Goal: Task Accomplishment & Management: Complete application form

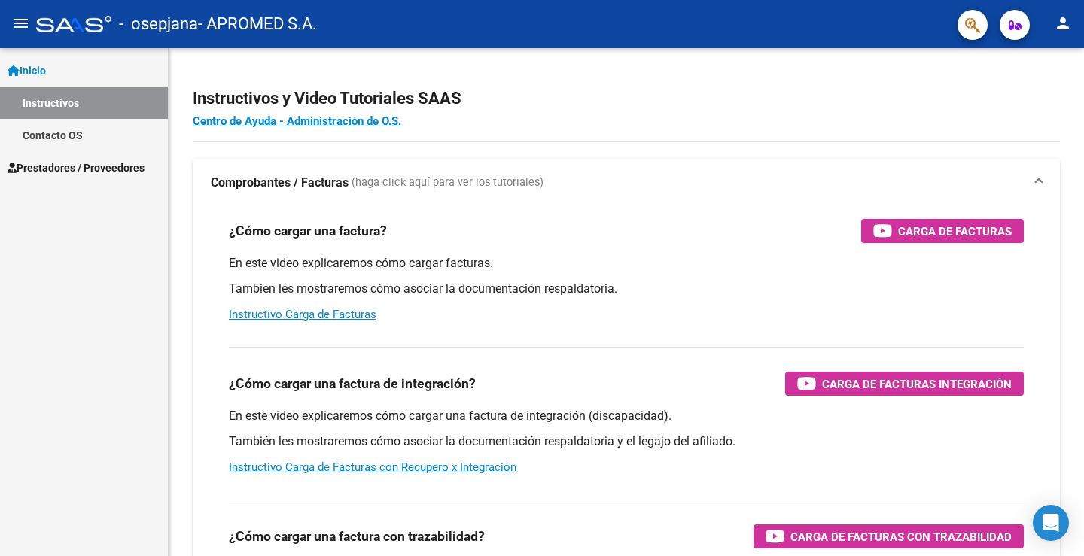
scroll to position [1966, 0]
click at [47, 164] on span "Prestadores / Proveedores" at bounding box center [76, 168] width 137 height 17
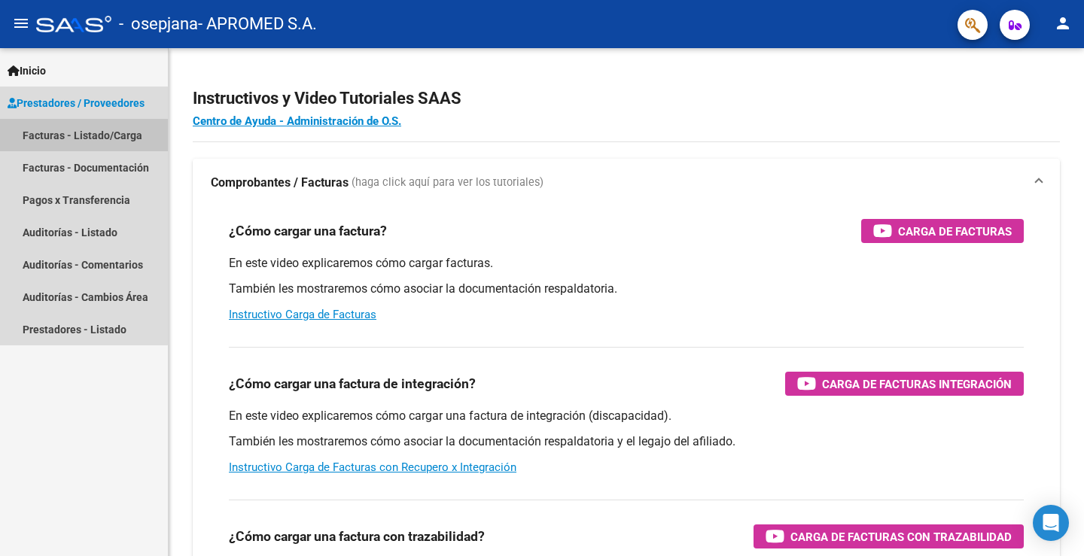
click at [37, 133] on link "Facturas - Listado/Carga" at bounding box center [84, 135] width 168 height 32
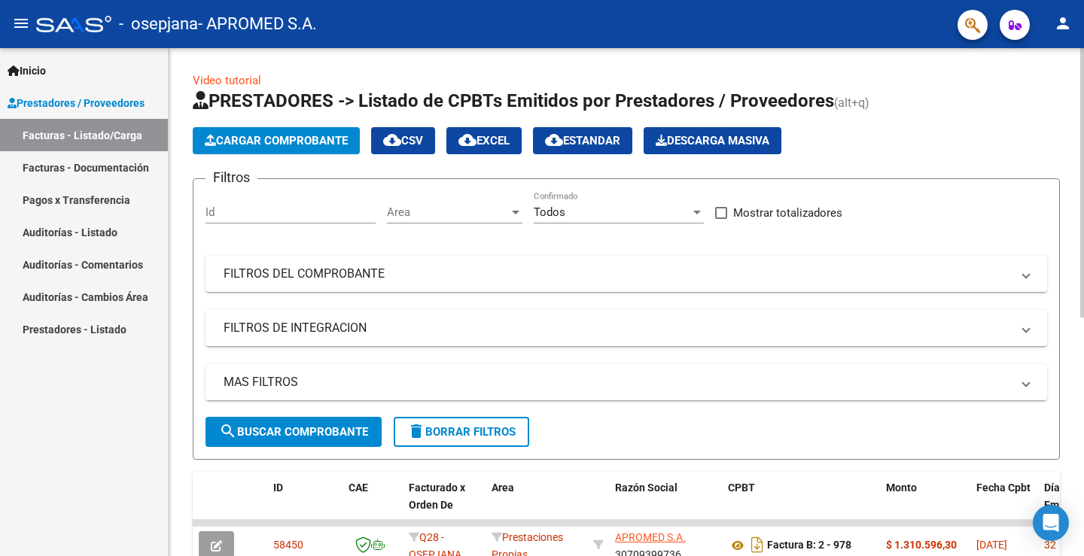
click at [319, 141] on span "Cargar Comprobante" at bounding box center [276, 141] width 143 height 14
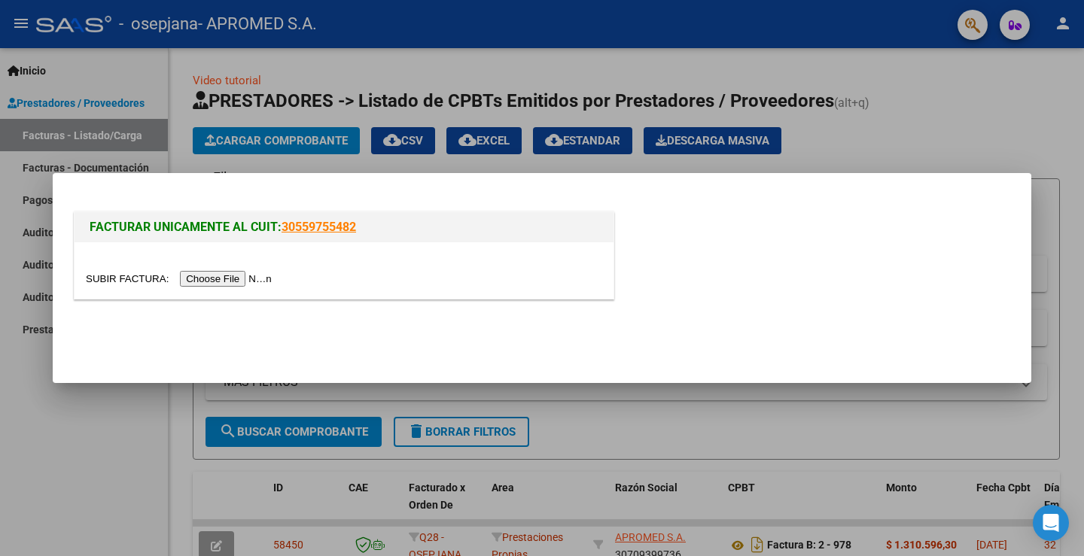
click at [242, 281] on input "file" at bounding box center [181, 279] width 190 height 16
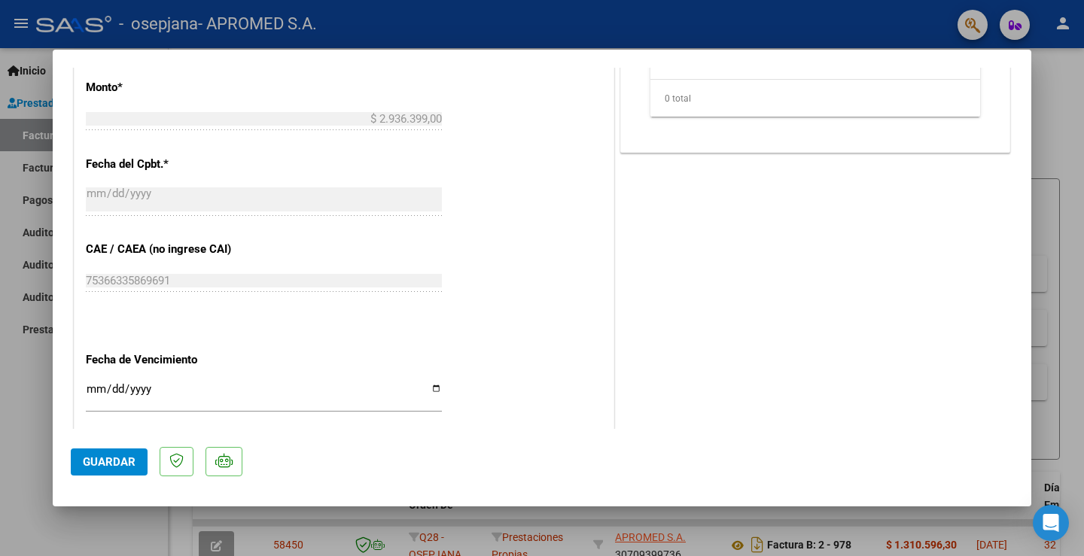
scroll to position [753, 0]
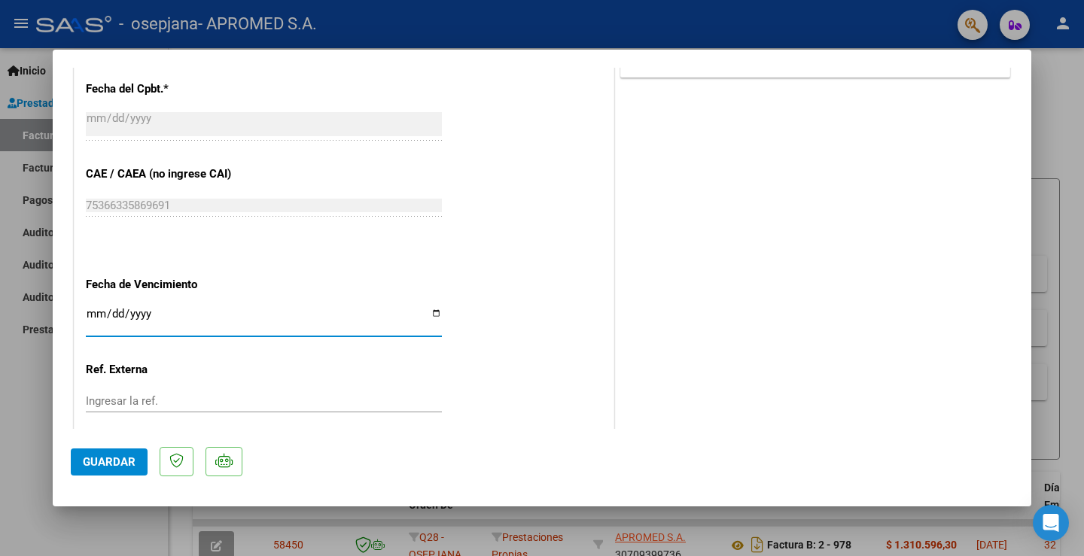
click at [95, 316] on input "Ingresar la fecha" at bounding box center [264, 320] width 356 height 24
type input "[DATE]"
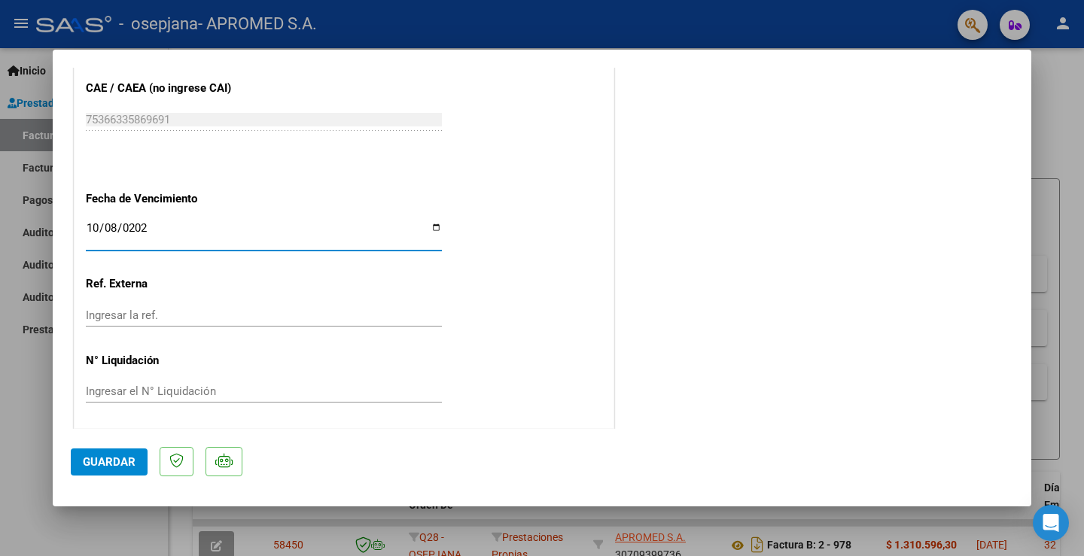
scroll to position [841, 0]
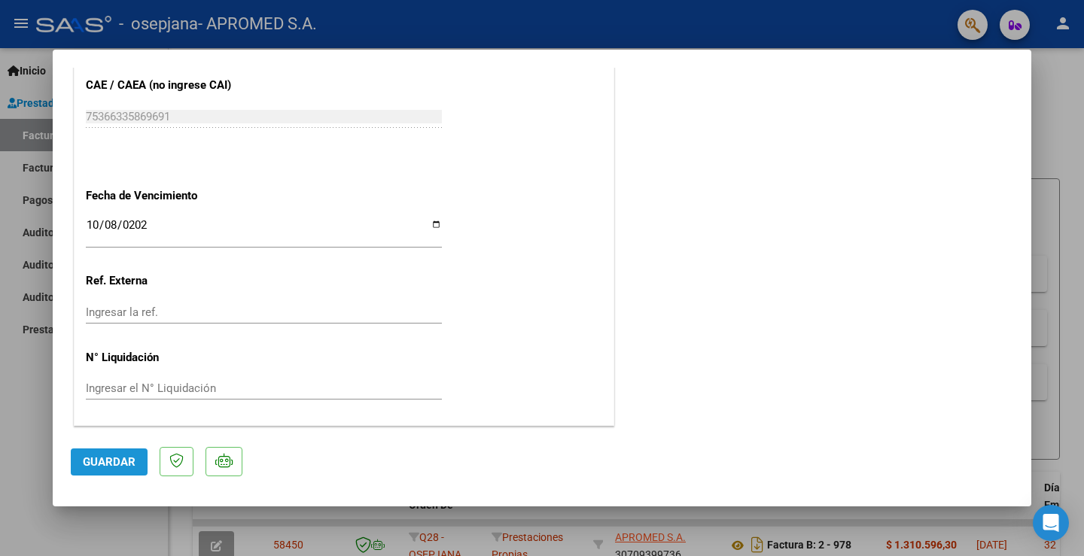
click at [111, 463] on span "Guardar" at bounding box center [109, 462] width 53 height 14
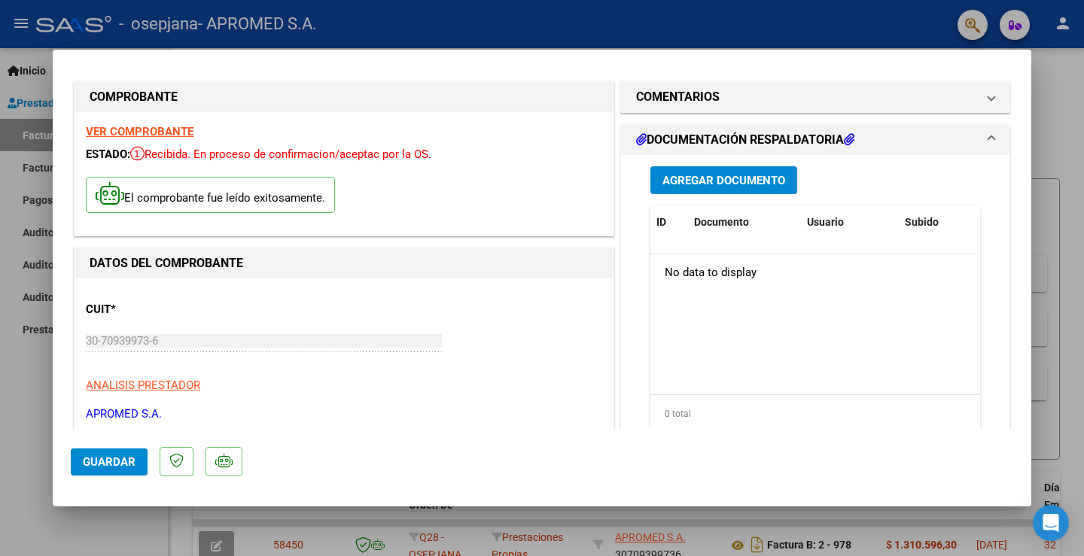
scroll to position [0, 0]
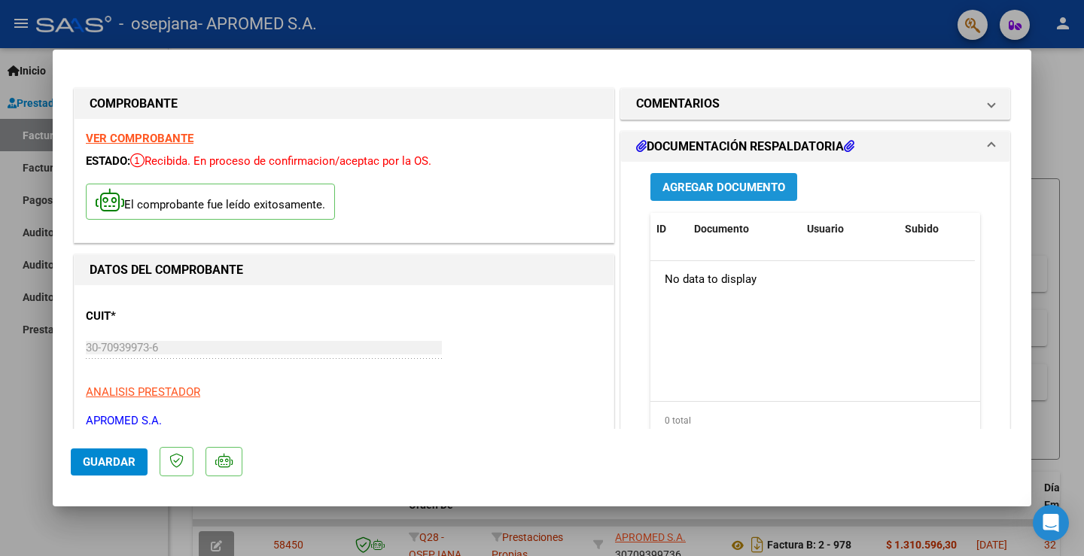
click at [716, 184] on span "Agregar Documento" at bounding box center [723, 188] width 123 height 14
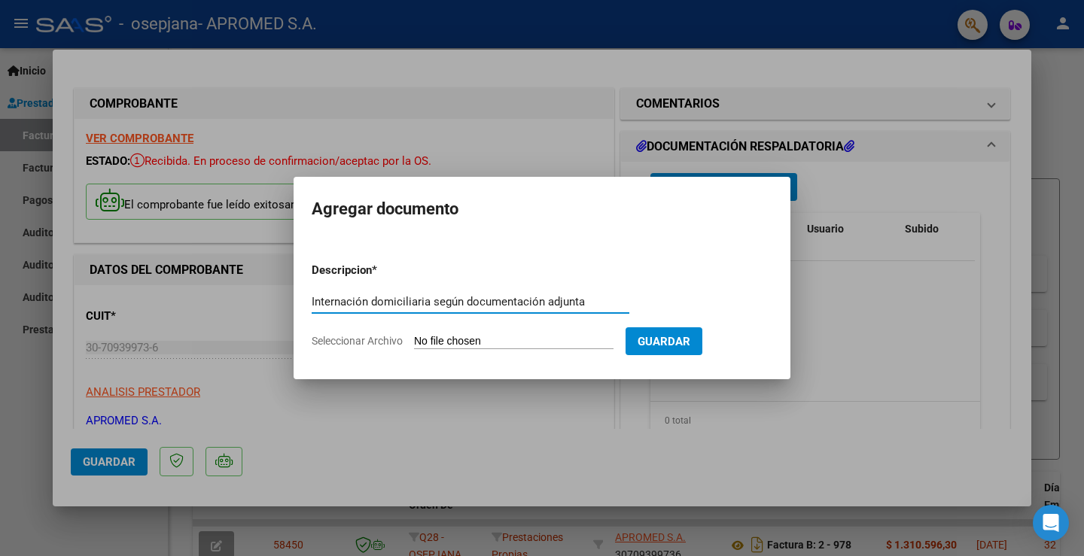
type input "Internación domiciliaria según documentación adjunta"
click at [391, 343] on span "Seleccionar Archivo" at bounding box center [357, 341] width 91 height 12
click at [414, 343] on input "Seleccionar Archivo" at bounding box center [513, 342] width 199 height 14
type input "C:\fakepath\1.1 OSEPJANA DOCUMENTACION PROBATORIA [DATE].pdf"
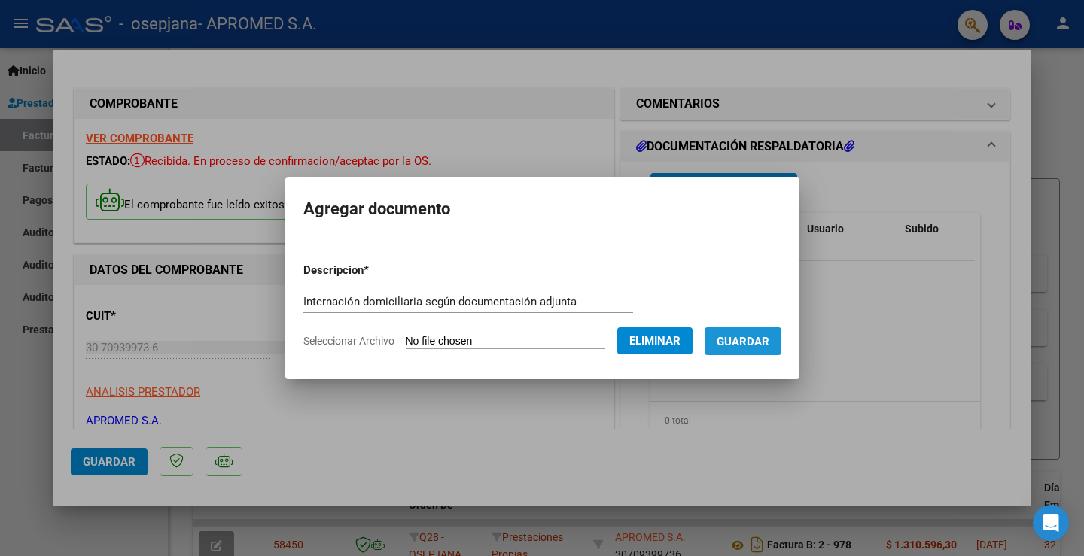
click at [769, 345] on span "Guardar" at bounding box center [742, 342] width 53 height 14
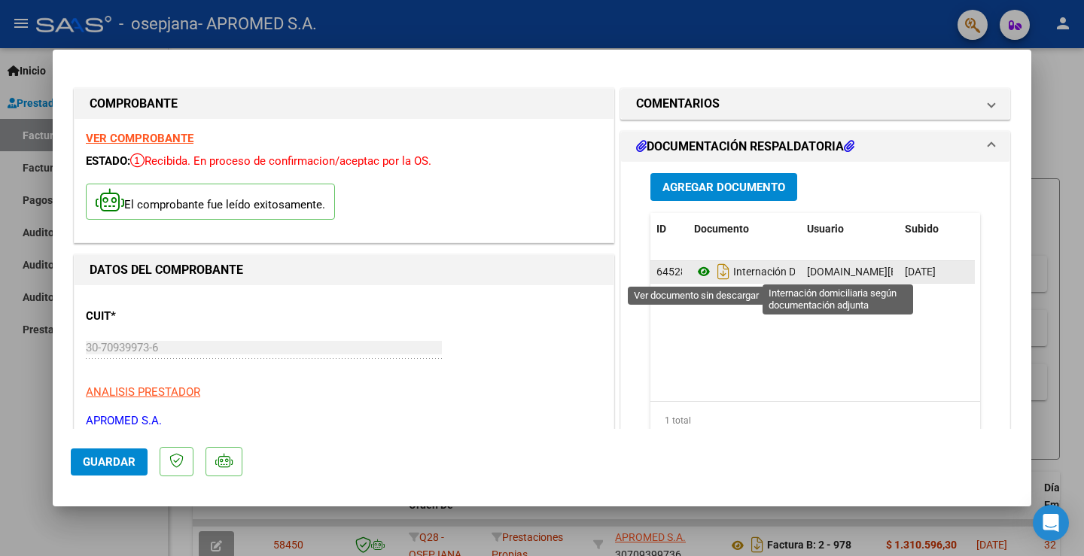
click at [696, 274] on icon at bounding box center [704, 272] width 20 height 18
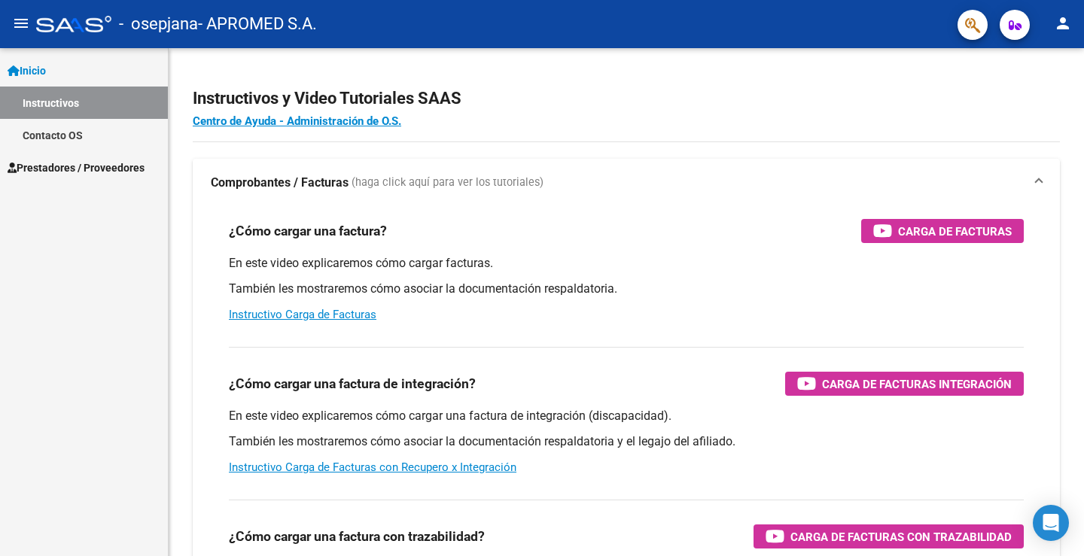
click at [47, 168] on span "Prestadores / Proveedores" at bounding box center [76, 168] width 137 height 17
click at [62, 170] on span "Prestadores / Proveedores" at bounding box center [76, 168] width 137 height 17
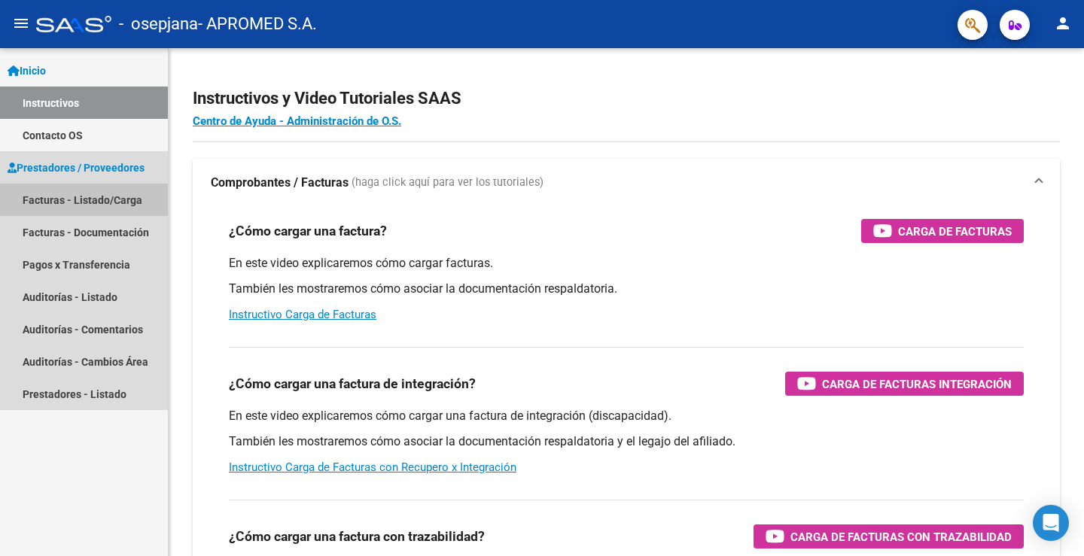
click at [38, 199] on link "Facturas - Listado/Carga" at bounding box center [84, 200] width 168 height 32
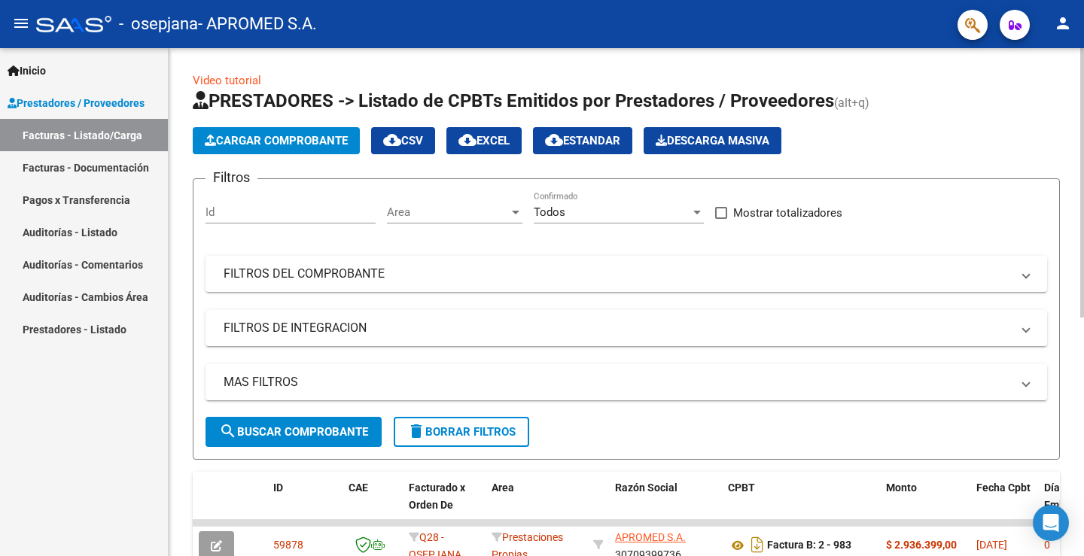
click at [285, 137] on span "Cargar Comprobante" at bounding box center [276, 141] width 143 height 14
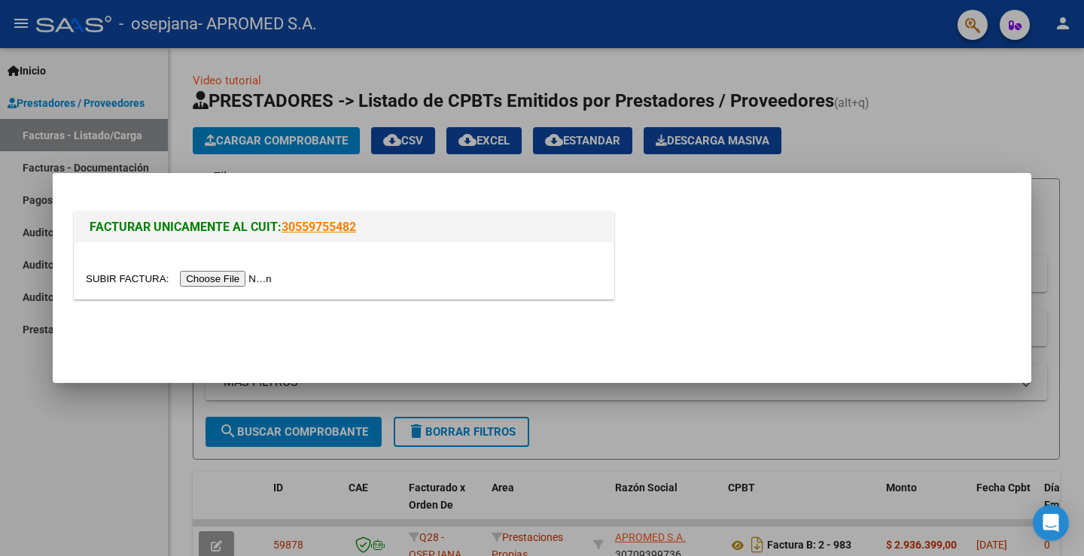
click at [242, 282] on input "file" at bounding box center [181, 279] width 190 height 16
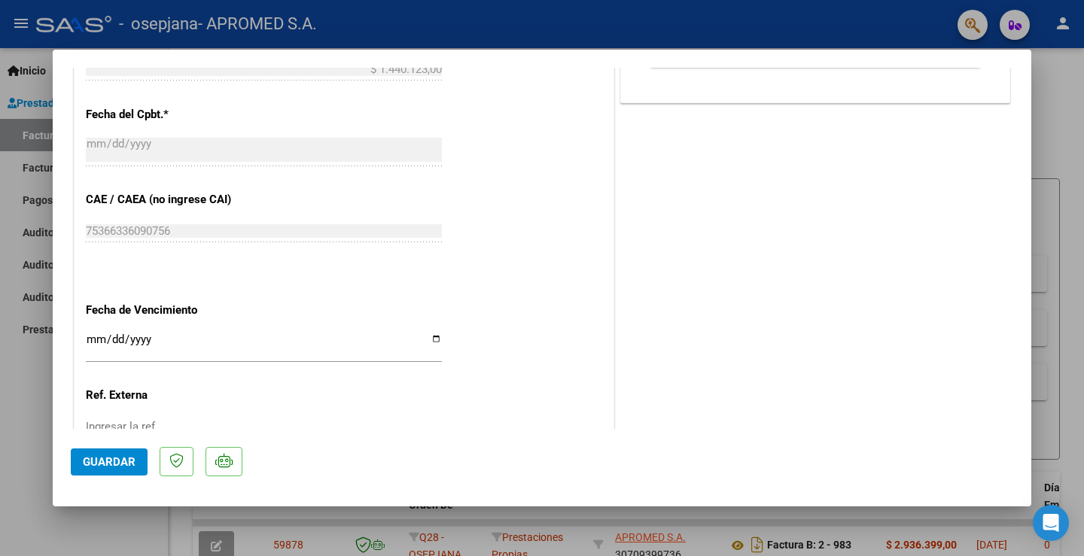
scroll to position [753, 0]
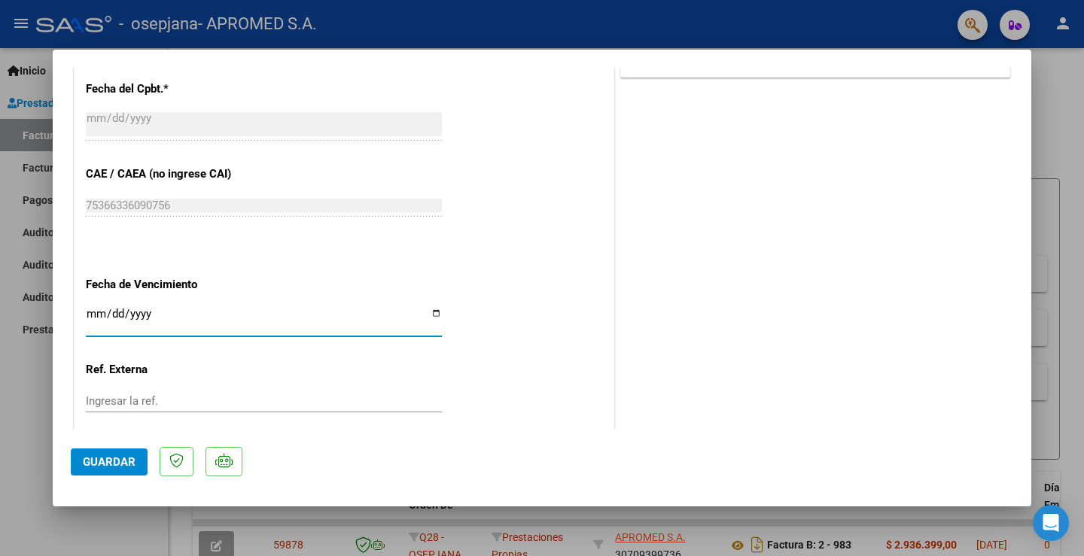
click at [97, 315] on input "Ingresar la fecha" at bounding box center [264, 320] width 356 height 24
type input "[DATE]"
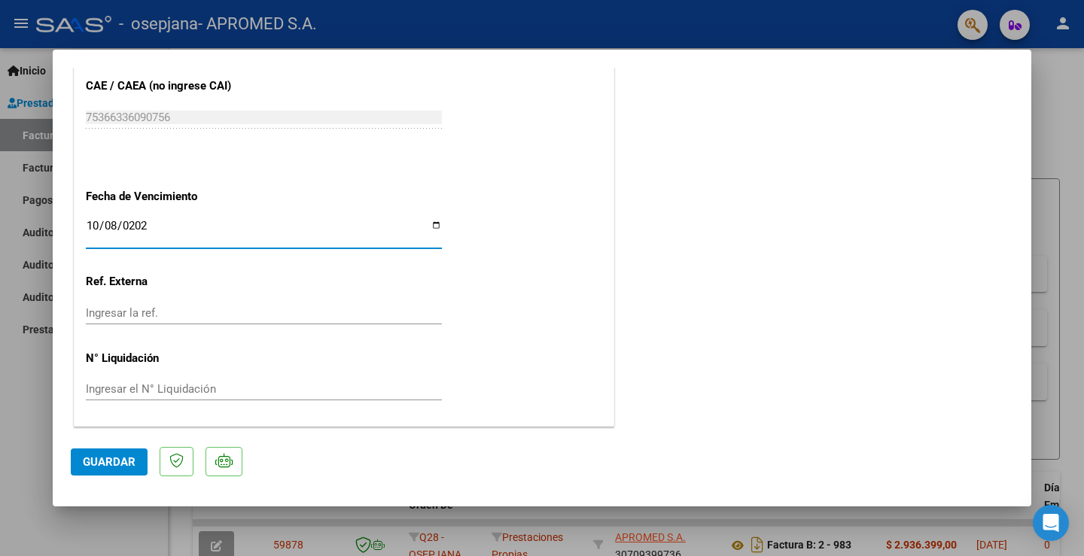
scroll to position [841, 0]
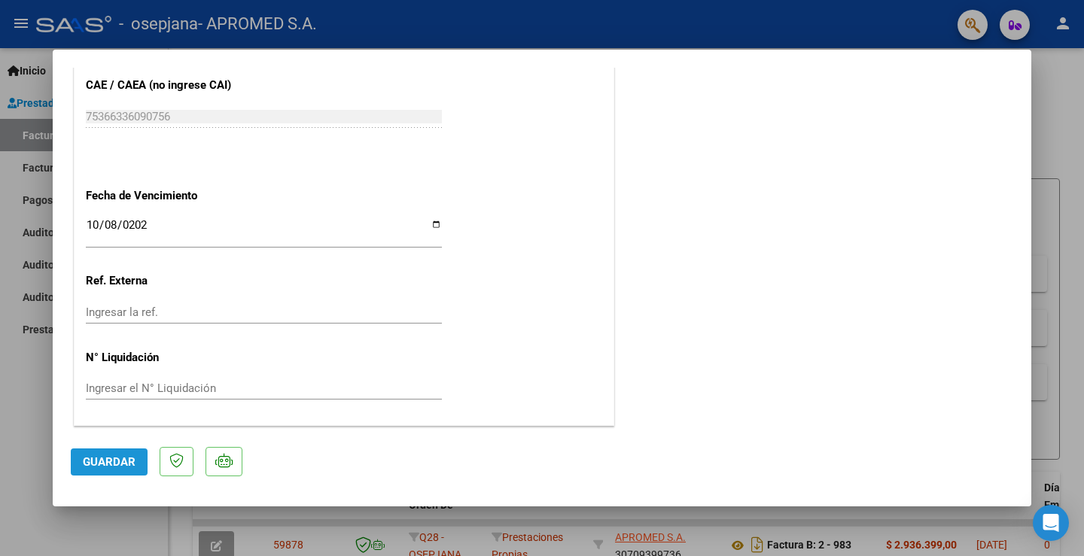
click at [114, 455] on span "Guardar" at bounding box center [109, 462] width 53 height 14
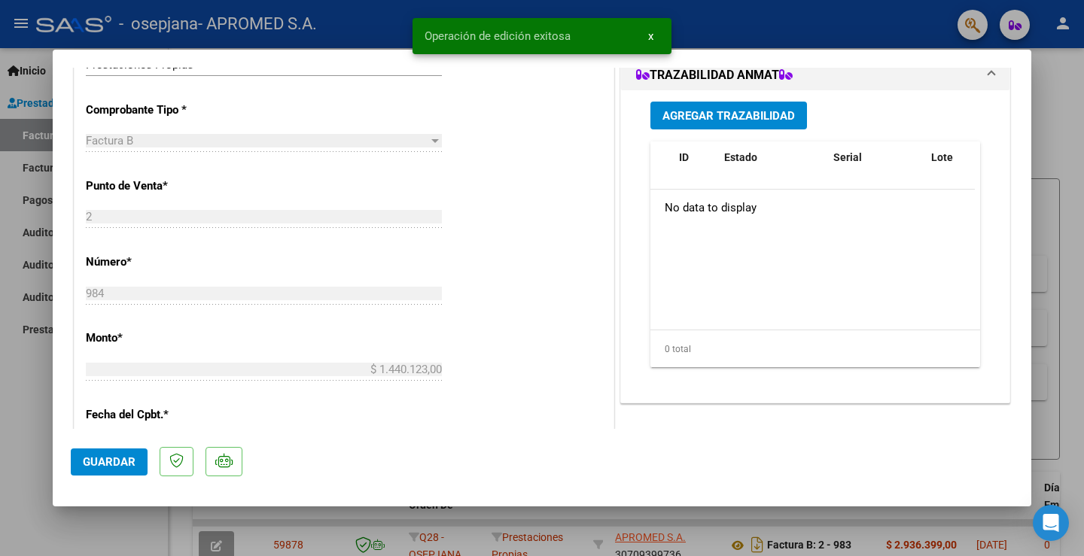
scroll to position [390, 0]
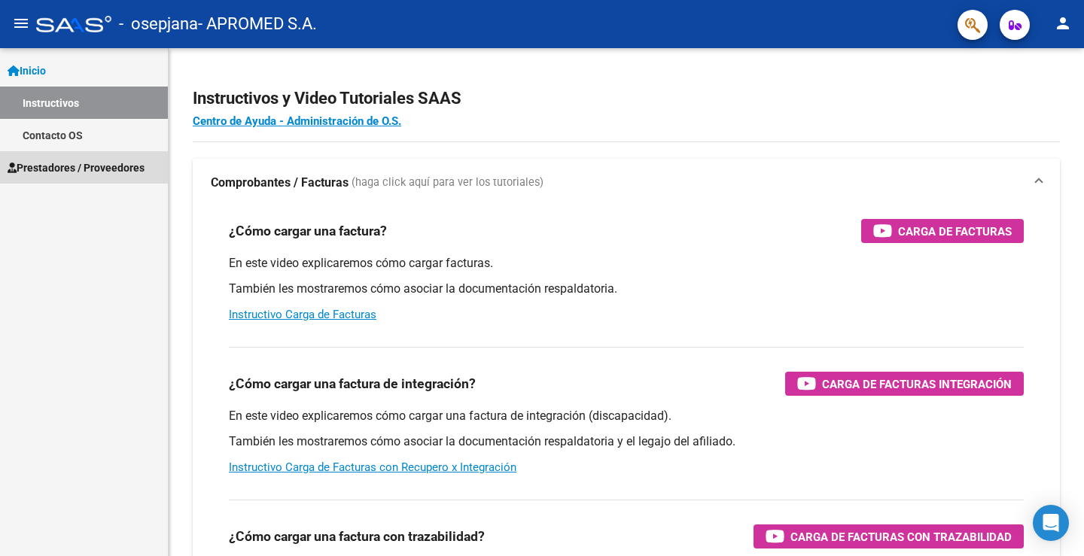
click at [46, 165] on span "Prestadores / Proveedores" at bounding box center [76, 168] width 137 height 17
click at [50, 169] on span "Prestadores / Proveedores" at bounding box center [76, 168] width 137 height 17
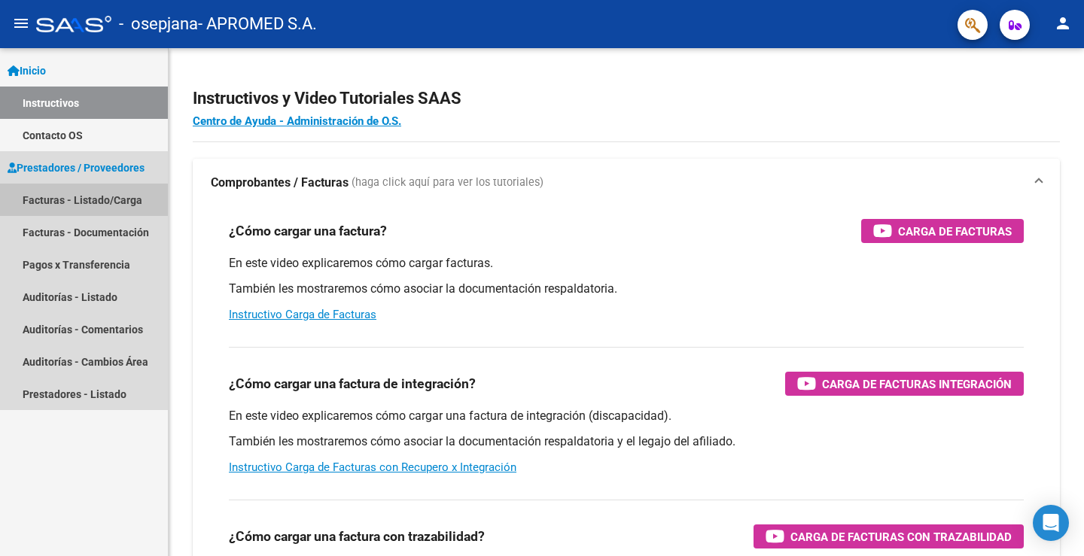
click at [43, 202] on link "Facturas - Listado/Carga" at bounding box center [84, 200] width 168 height 32
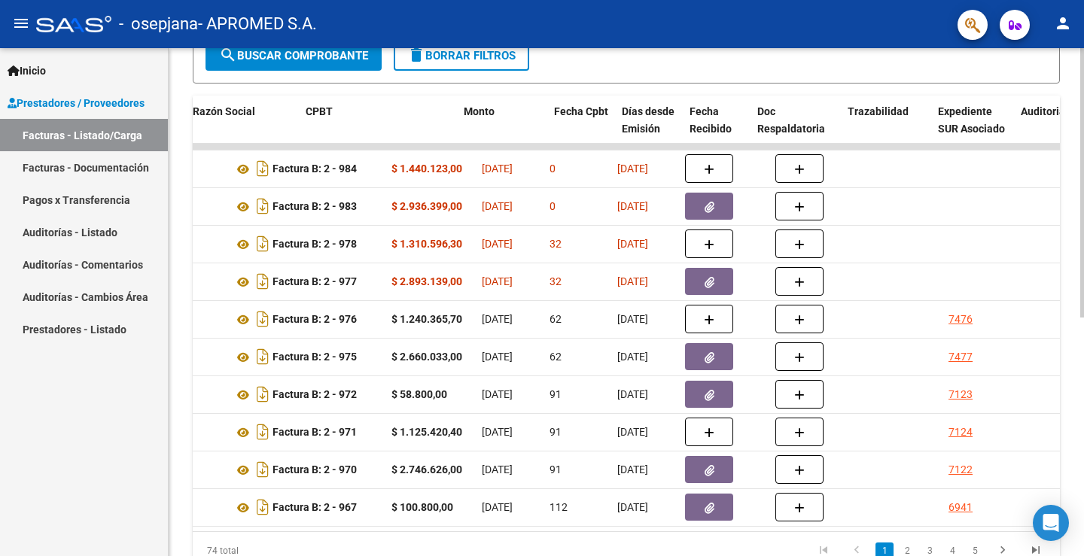
scroll to position [0, 422]
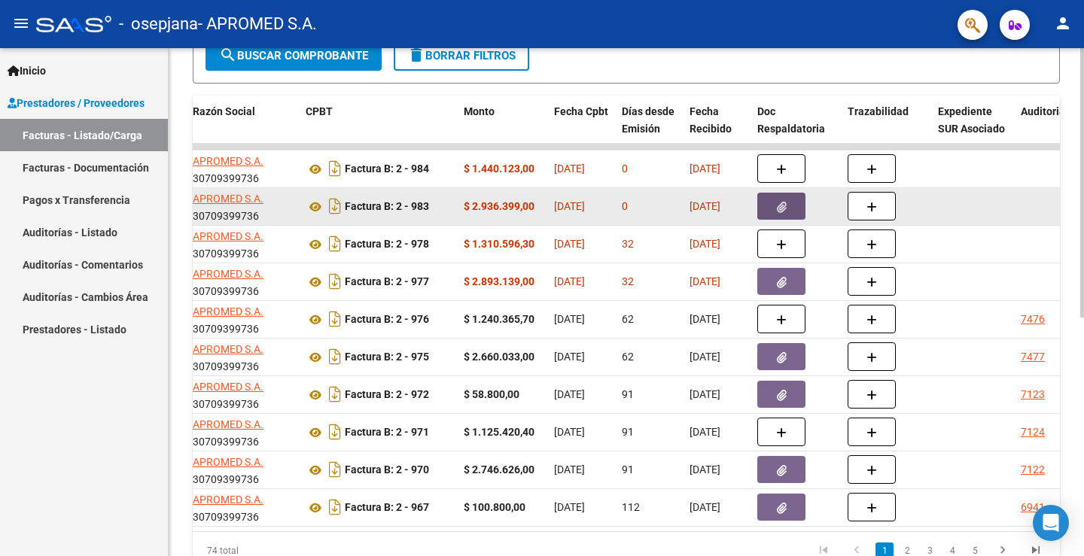
click at [781, 208] on icon "button" at bounding box center [782, 207] width 10 height 11
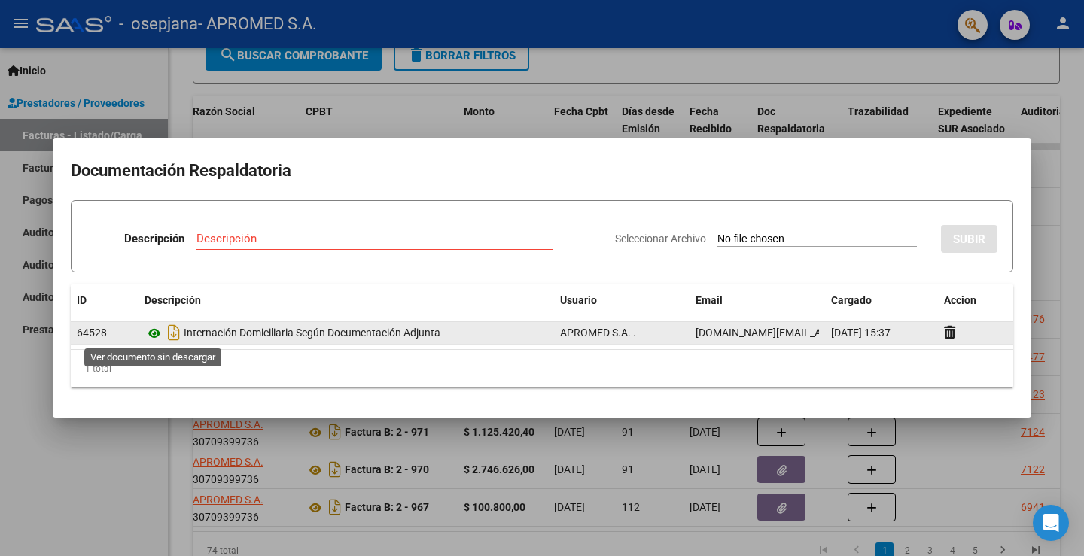
click at [153, 335] on icon at bounding box center [155, 333] width 20 height 18
